Goal: Find specific page/section: Locate a particular part of the current website

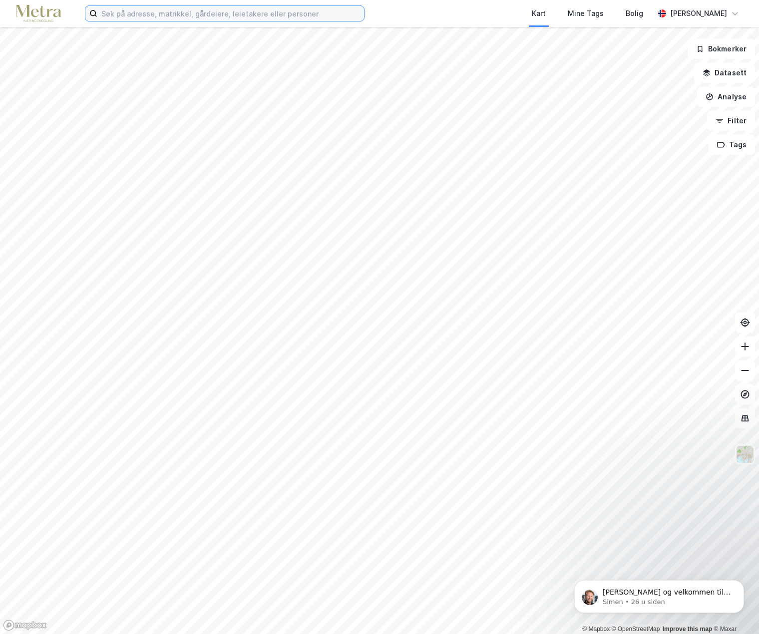
click at [167, 12] on input at bounding box center [230, 13] width 267 height 15
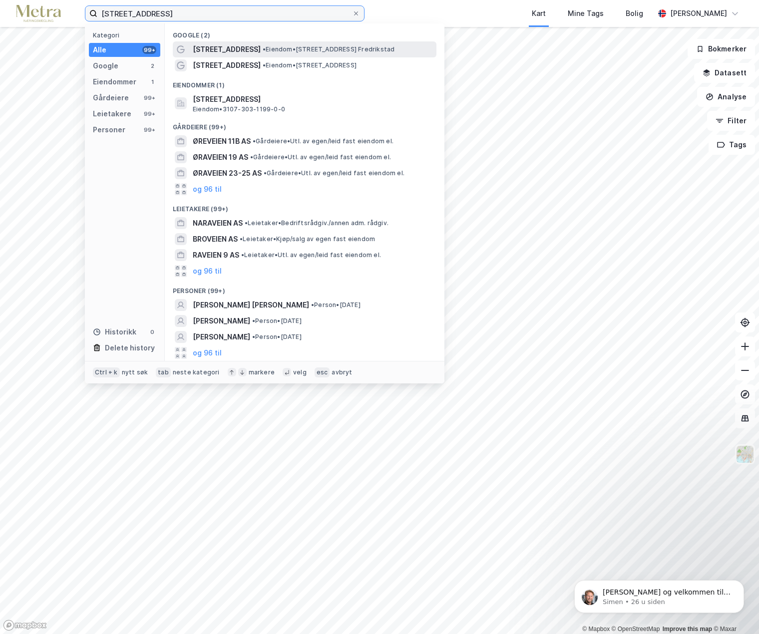
type input "[STREET_ADDRESS]"
click at [337, 48] on span "• Eiendom • [STREET_ADDRESS] Fredrikstad" at bounding box center [329, 49] width 132 height 8
